Goal: Task Accomplishment & Management: Manage account settings

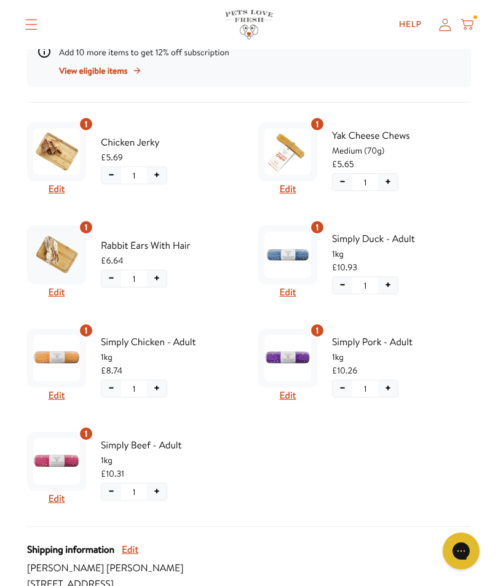
scroll to position [321, 0]
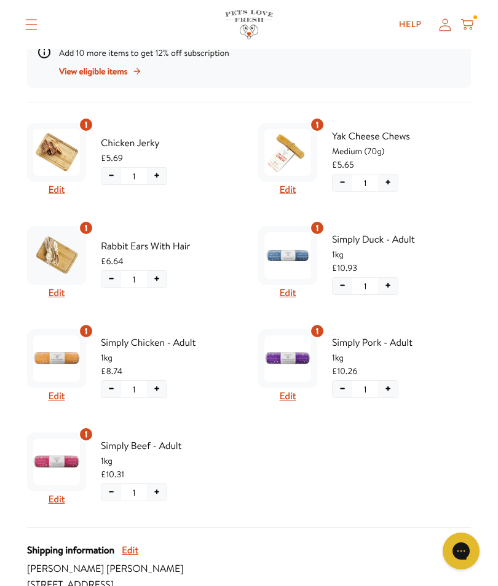
click at [294, 157] on img "Subscription product: Yak Cheese Chews" at bounding box center [287, 152] width 47 height 47
click at [379, 144] on span "Yak Cheese Chews" at bounding box center [401, 136] width 139 height 16
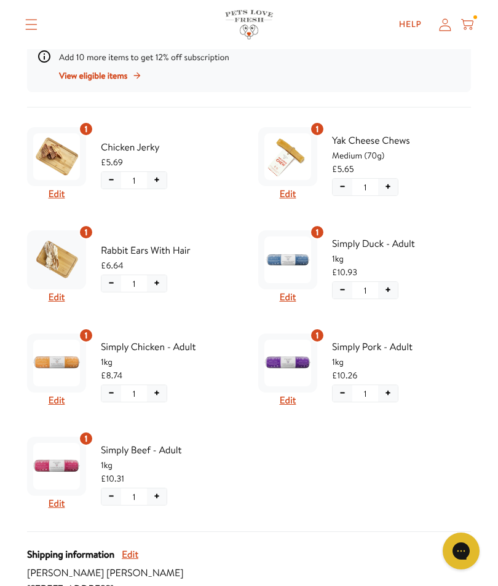
scroll to position [316, 0]
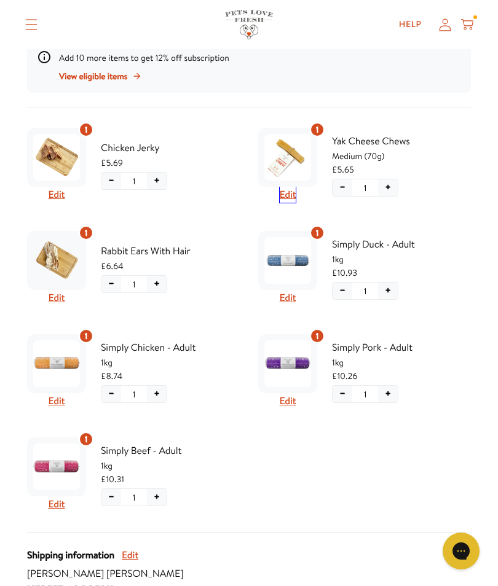
click at [292, 196] on button "Edit" at bounding box center [288, 195] width 17 height 16
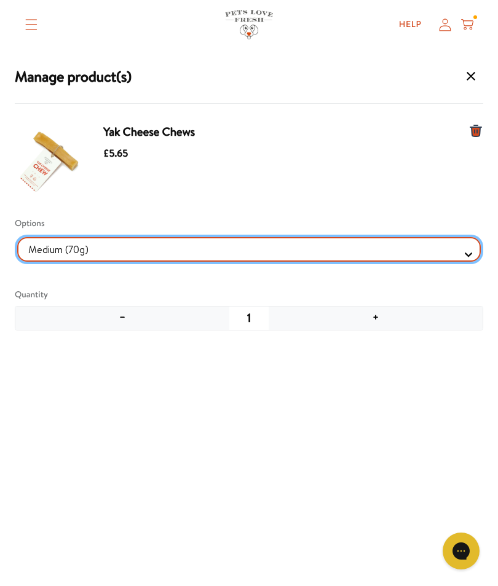
click at [465, 247] on Selector "Medium (70g) Small (35g)" at bounding box center [249, 249] width 464 height 25
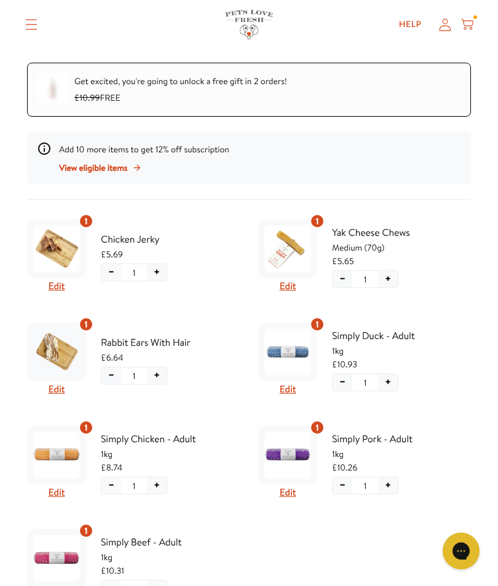
scroll to position [270, 0]
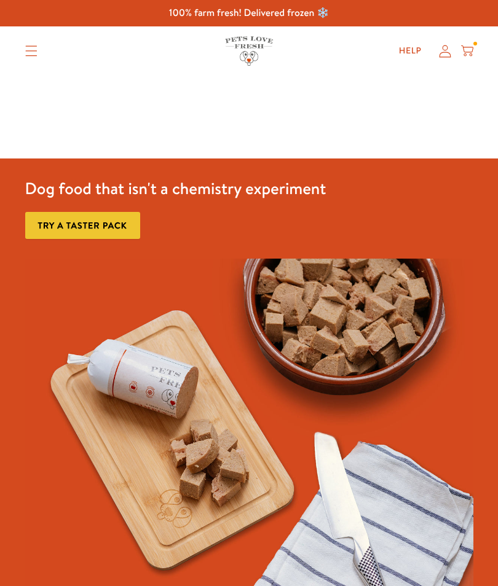
scroll to position [124, 0]
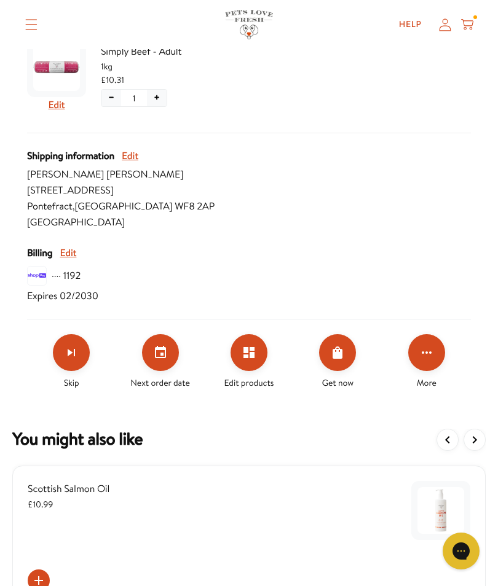
scroll to position [720, 0]
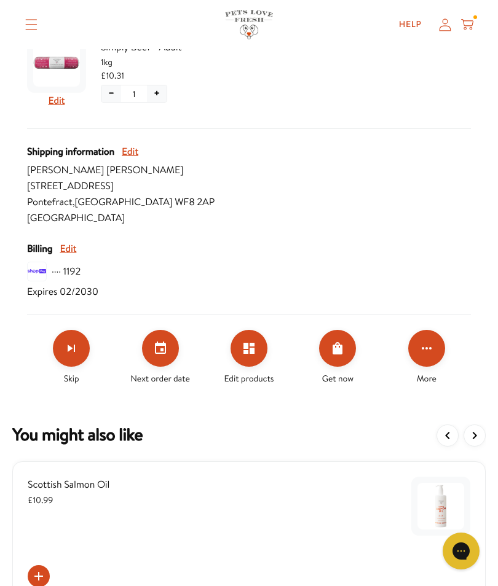
click at [476, 435] on icon "View more items" at bounding box center [474, 435] width 15 height 15
click at [477, 427] on button "View more items" at bounding box center [475, 436] width 22 height 22
click at [479, 433] on icon "View more items" at bounding box center [474, 435] width 15 height 15
click at [478, 433] on icon "View more items" at bounding box center [474, 435] width 15 height 15
click at [483, 428] on button "View more items" at bounding box center [475, 436] width 22 height 22
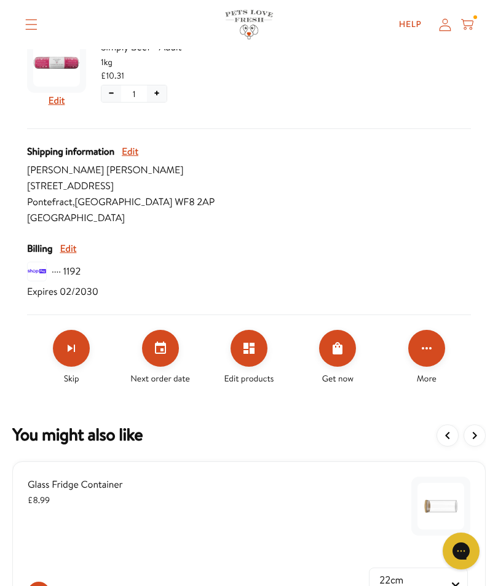
click at [484, 425] on div at bounding box center [460, 436] width 49 height 22
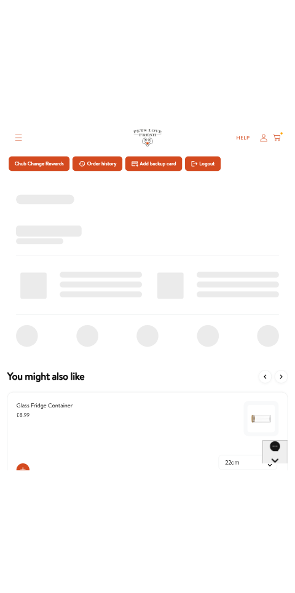
scroll to position [0, 0]
